Goal: Information Seeking & Learning: Understand process/instructions

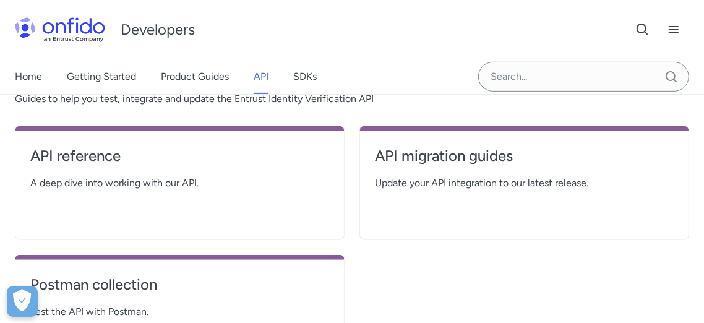
scroll to position [206, 0]
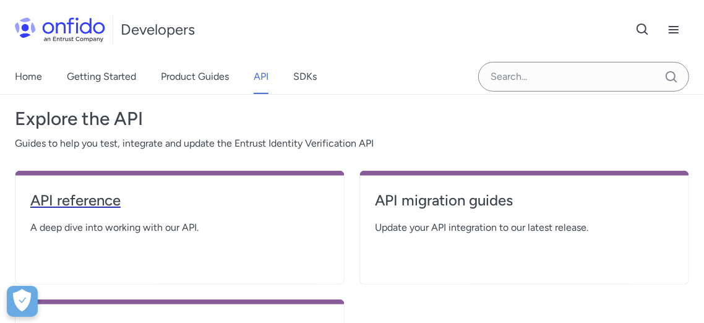
click at [83, 200] on h4 "API reference" at bounding box center [179, 201] width 299 height 20
select select "http"
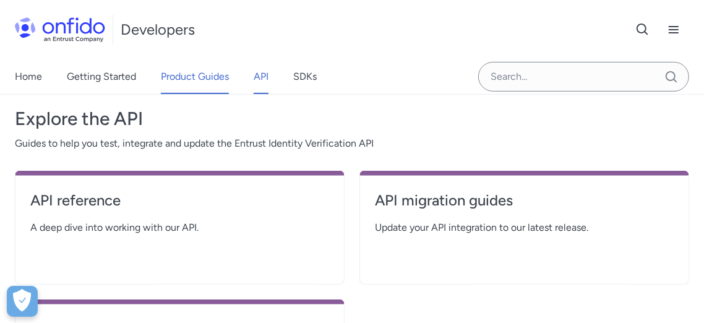
select select "http"
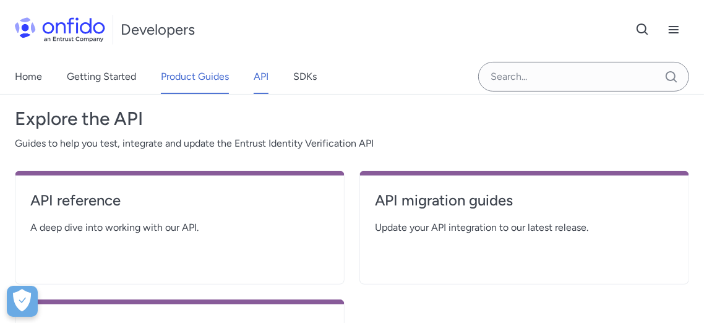
select select "http"
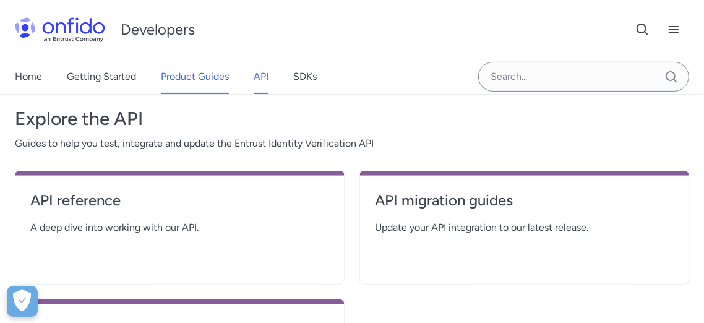
select select "http"
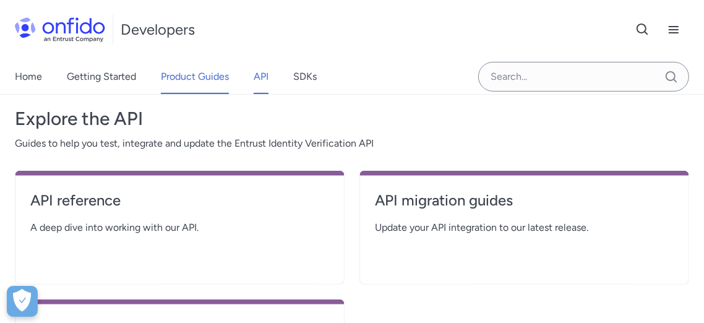
select select "http"
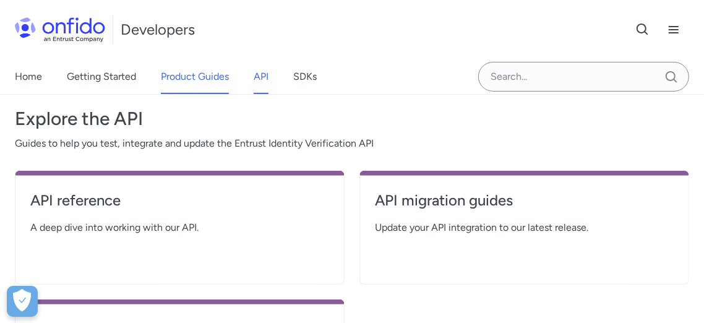
select select "http"
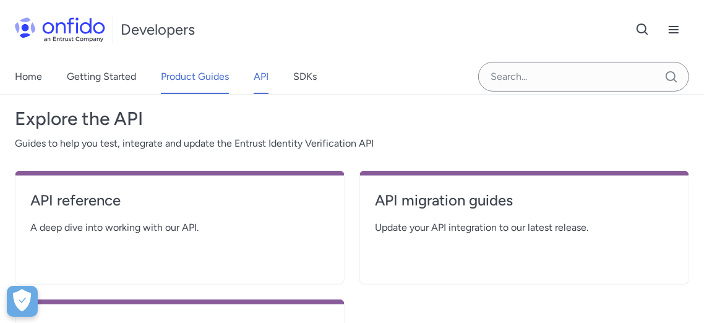
select select "http"
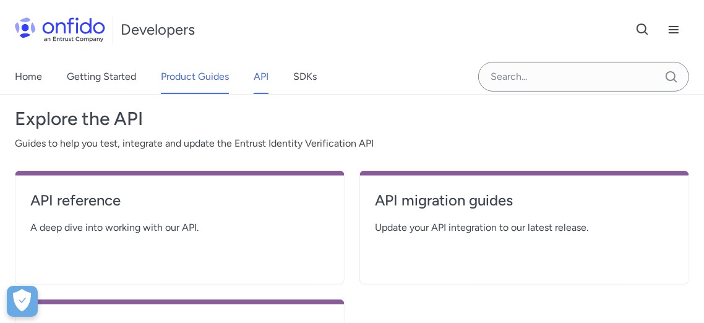
select select "http"
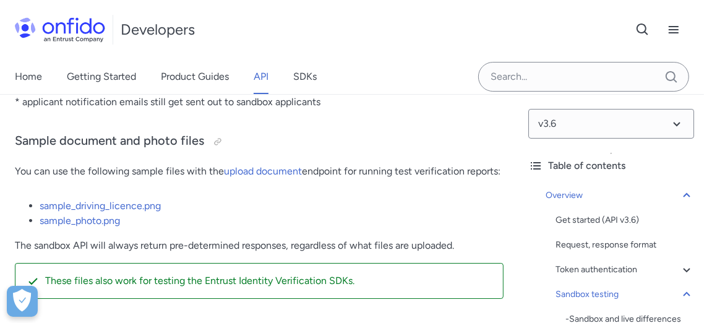
scroll to position [2612, 0]
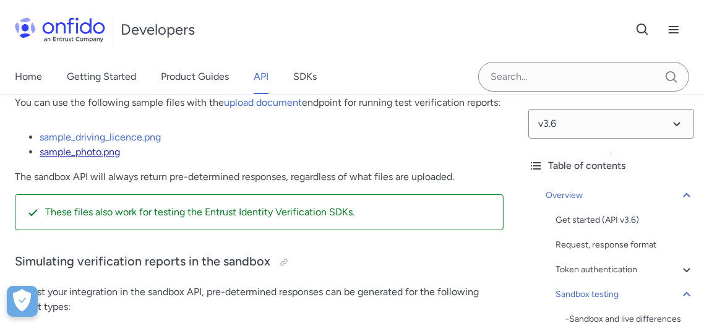
click at [90, 158] on link "sample_photo.png" at bounding box center [80, 152] width 80 height 12
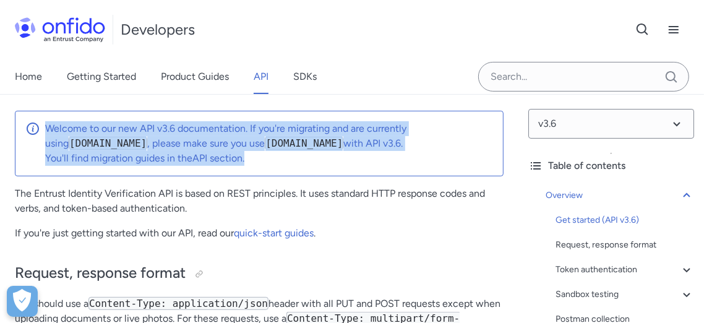
drag, startPoint x: 259, startPoint y: 160, endPoint x: 35, endPoint y: 119, distance: 227.0
click at [35, 119] on div "Welcome to our new API v3.6 documentation. If you're migrating and are currentl…" at bounding box center [259, 144] width 489 height 66
copy span "Welcome to our new API v3.6 documentation. If you're migrating and are currentl…"
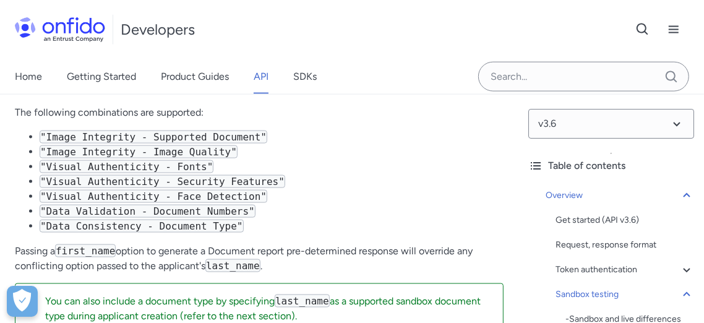
scroll to position [3826, 0]
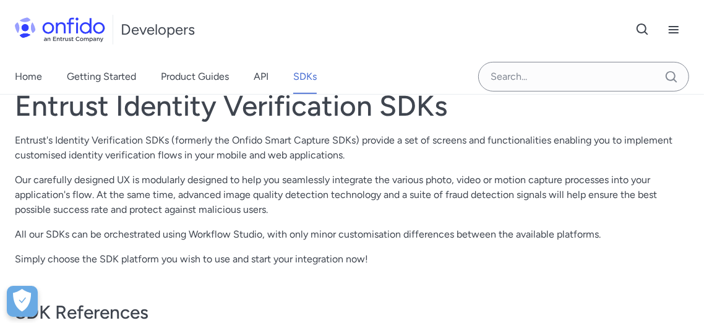
scroll to position [275, 0]
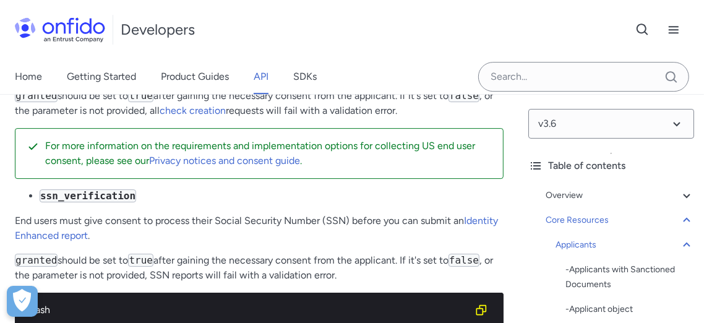
scroll to position [19100, 0]
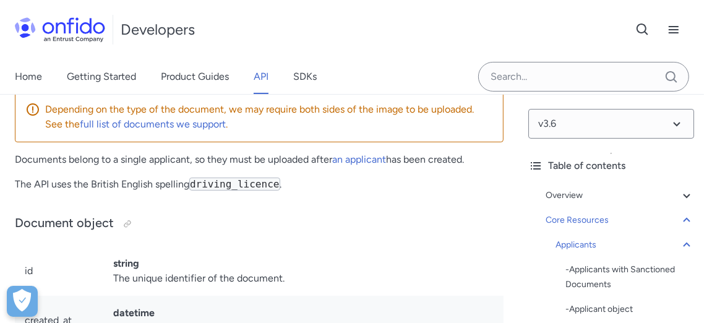
scroll to position [22194, 0]
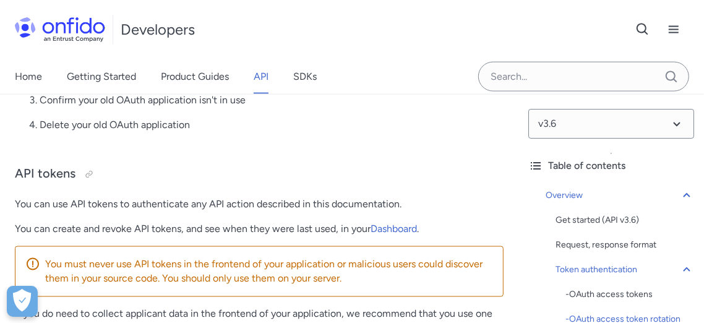
scroll to position [1168, 0]
